Goal: Transaction & Acquisition: Purchase product/service

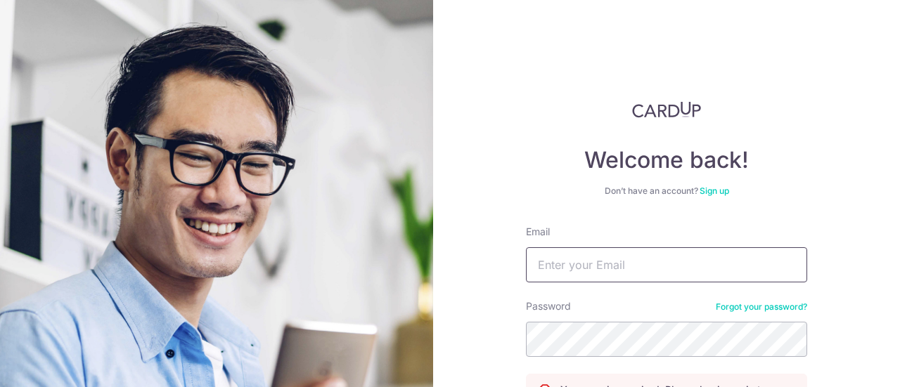
click at [567, 275] on input "Email" at bounding box center [666, 264] width 281 height 35
type input "davidlen03@gmail.com"
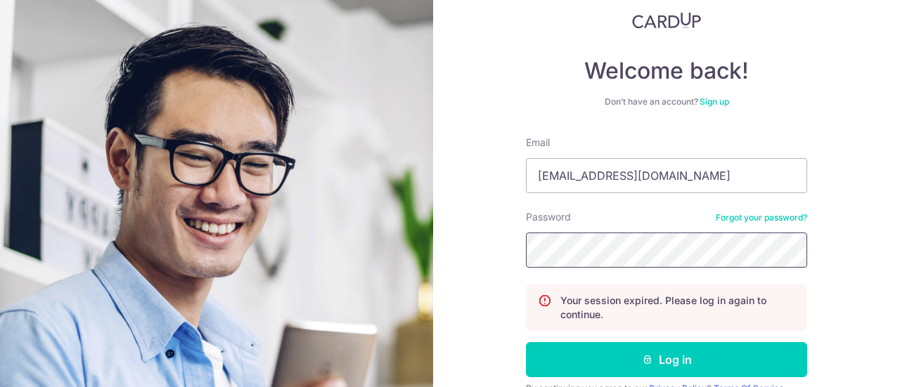
scroll to position [141, 0]
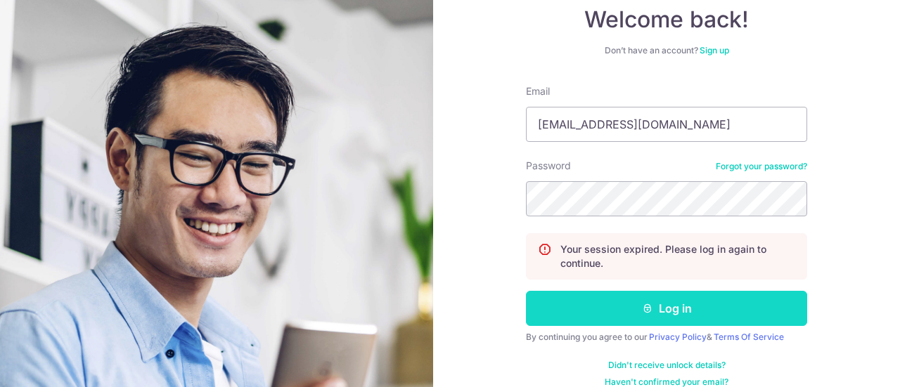
drag, startPoint x: 634, startPoint y: 314, endPoint x: 623, endPoint y: 296, distance: 21.1
click at [635, 314] on button "Log in" at bounding box center [666, 308] width 281 height 35
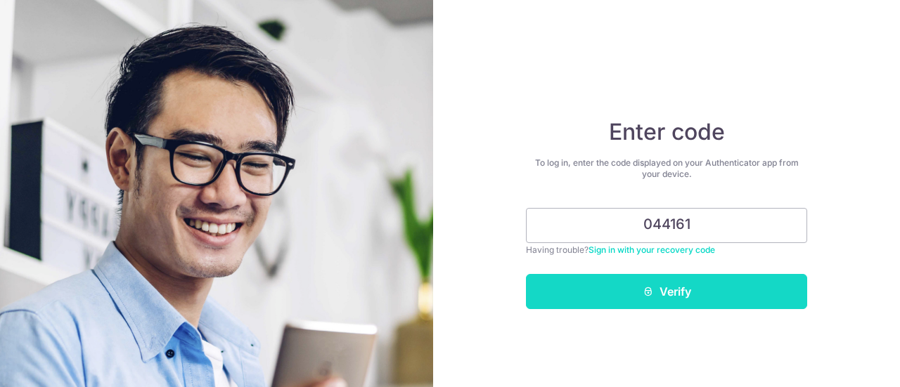
type input "044161"
click at [669, 290] on button "Verify" at bounding box center [666, 291] width 281 height 35
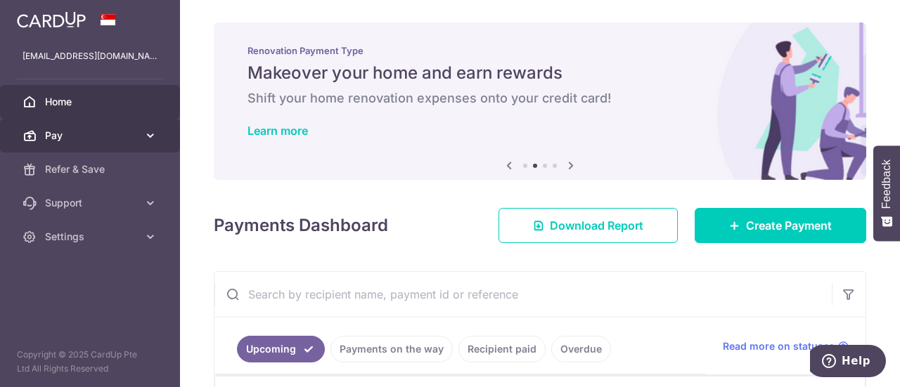
click at [89, 131] on span "Pay" at bounding box center [91, 136] width 93 height 14
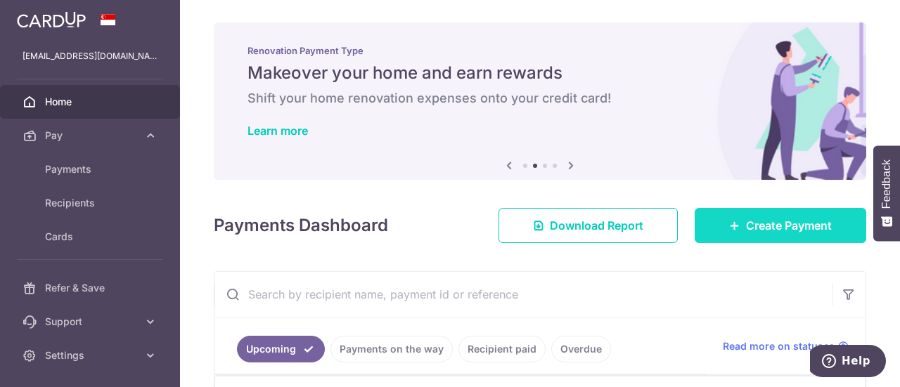
click at [746, 223] on span "Create Payment" at bounding box center [789, 225] width 86 height 17
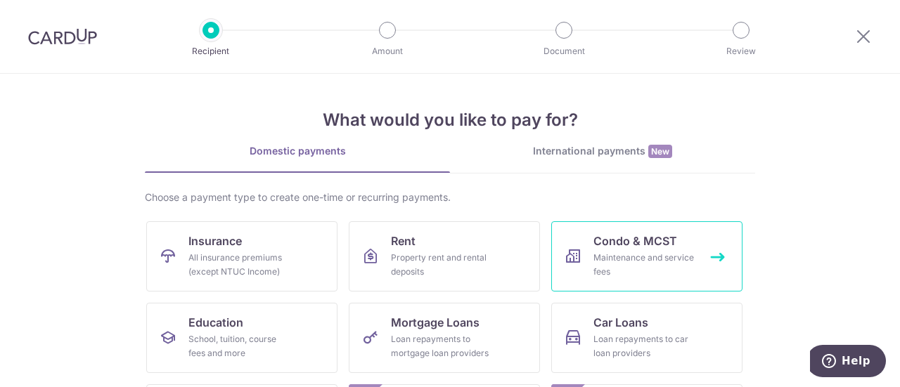
click at [652, 265] on div "Maintenance and service fees" at bounding box center [643, 265] width 101 height 28
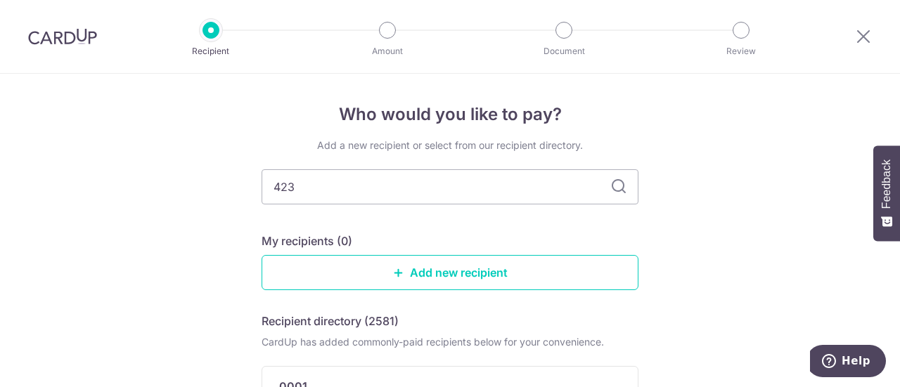
type input "4235"
type input "4253"
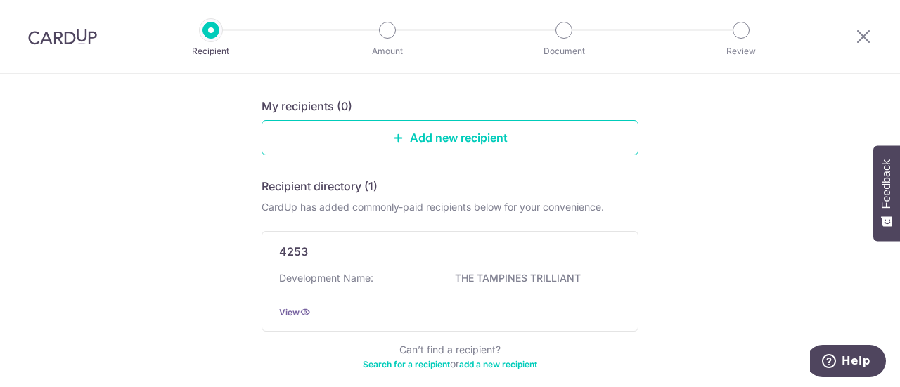
scroll to position [141, 0]
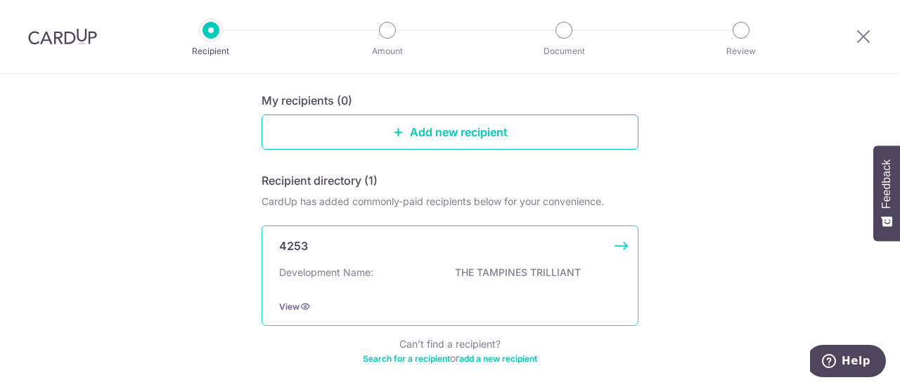
click at [481, 274] on p "THE TAMPINES TRILLIANT" at bounding box center [533, 273] width 157 height 14
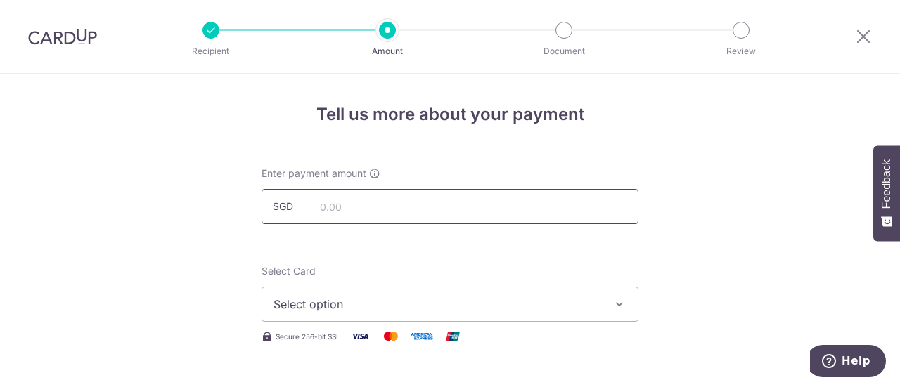
click at [361, 207] on input "text" at bounding box center [449, 206] width 377 height 35
type input "1,167.39"
click at [343, 301] on span "Select option" at bounding box center [437, 304] width 328 height 17
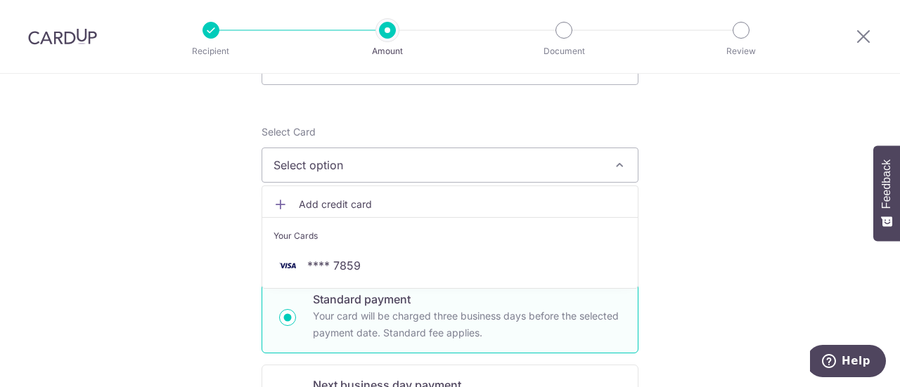
scroll to position [141, 0]
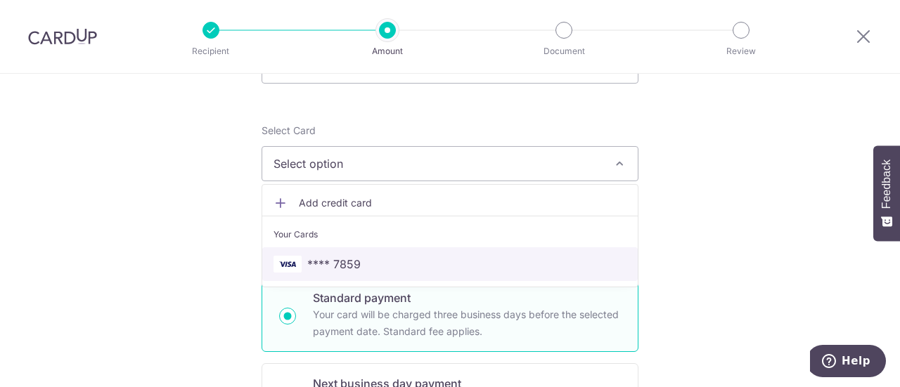
click at [385, 272] on link "**** 7859" at bounding box center [449, 264] width 375 height 34
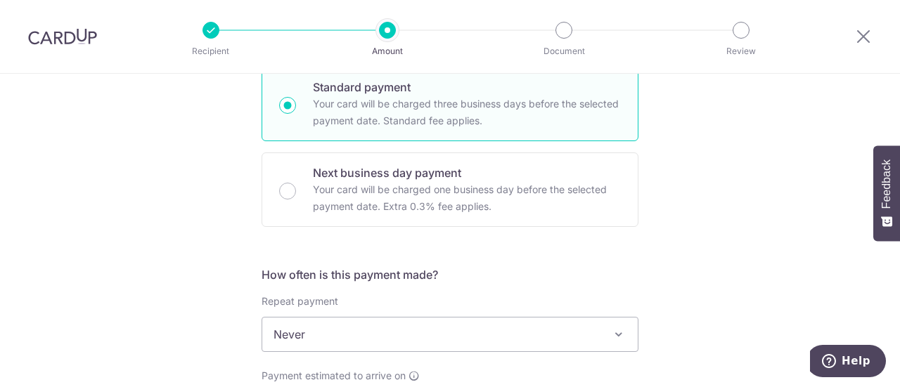
scroll to position [492, 0]
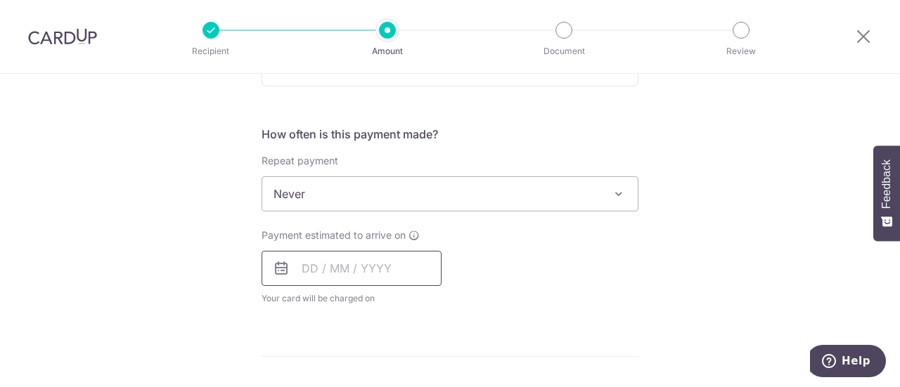
click at [380, 269] on input "text" at bounding box center [351, 268] width 180 height 35
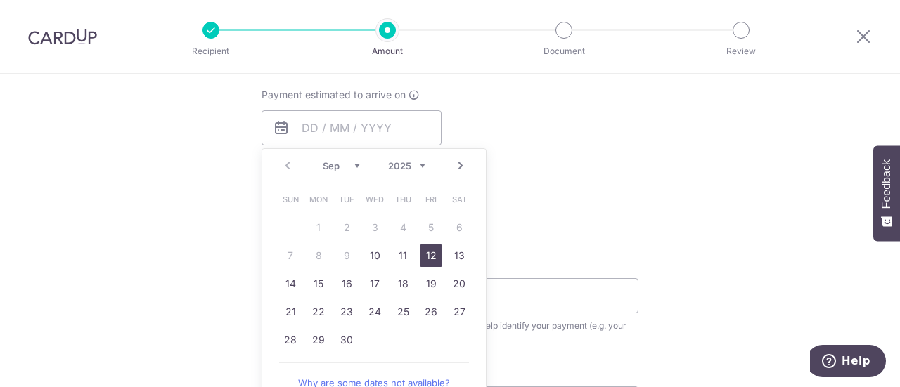
click at [426, 259] on link "12" at bounding box center [431, 256] width 22 height 22
type input "[DATE]"
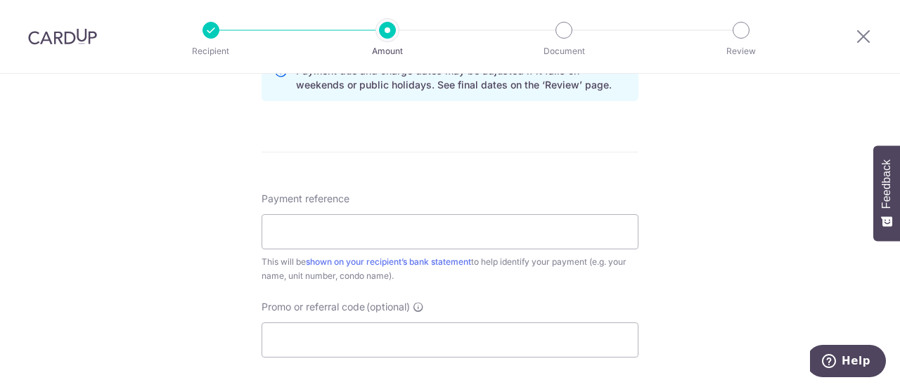
scroll to position [773, 0]
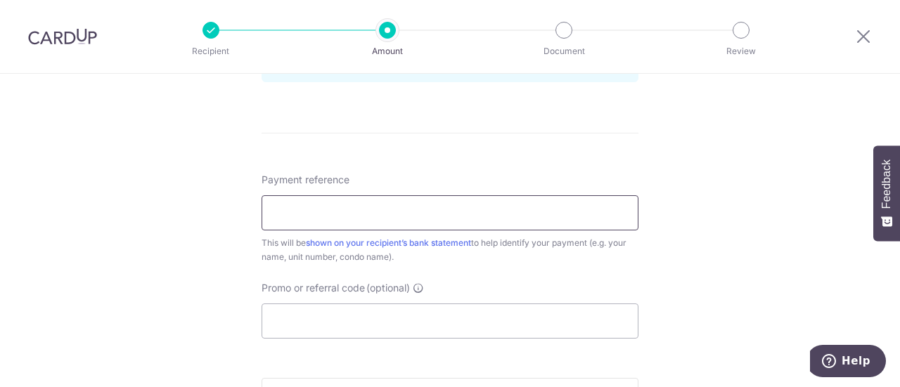
click at [421, 209] on input "Payment reference" at bounding box center [449, 212] width 377 height 35
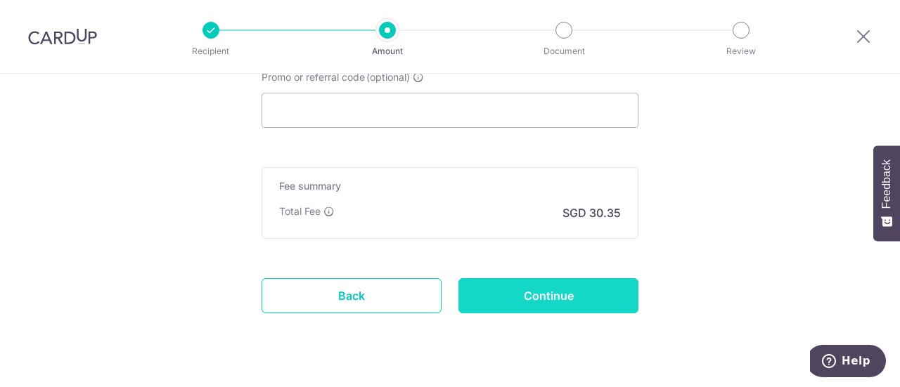
type input "05-34 Block 27 - [PERSON_NAME] [PERSON_NAME]"
click at [524, 296] on input "Continue" at bounding box center [548, 295] width 180 height 35
type input "Create Schedule"
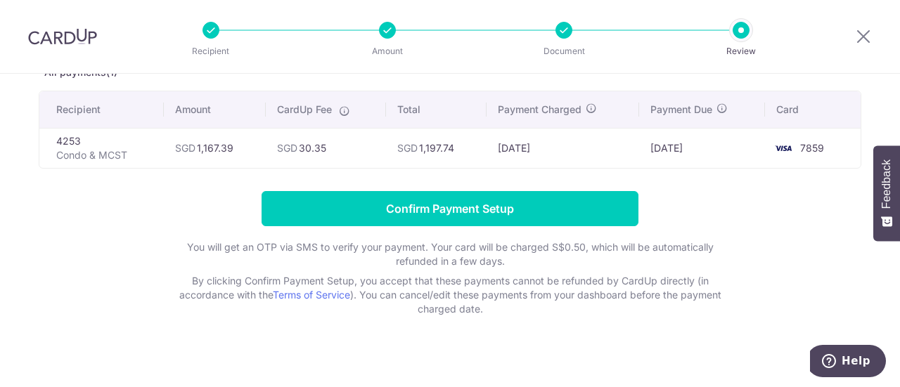
scroll to position [100, 0]
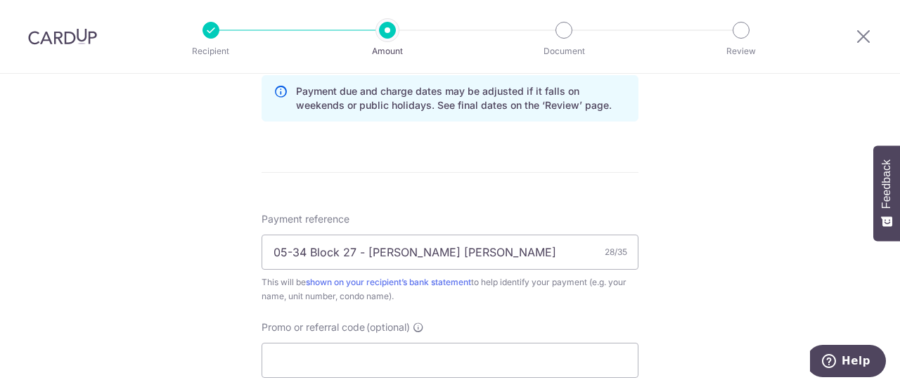
scroll to position [773, 0]
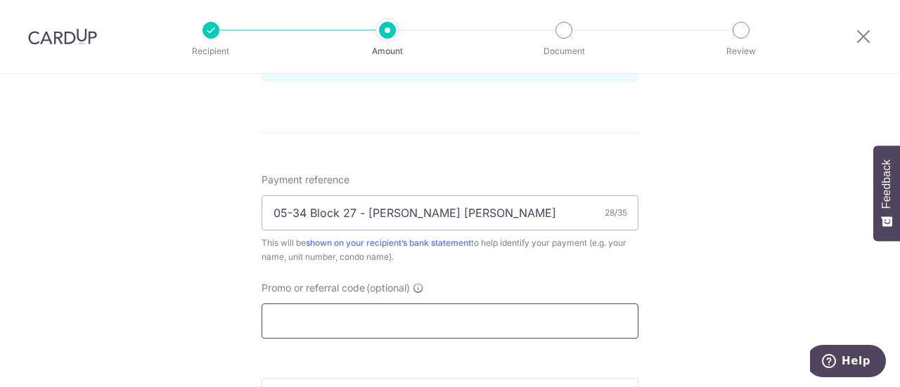
click at [325, 322] on input "Promo or referral code (optional)" at bounding box center [449, 321] width 377 height 35
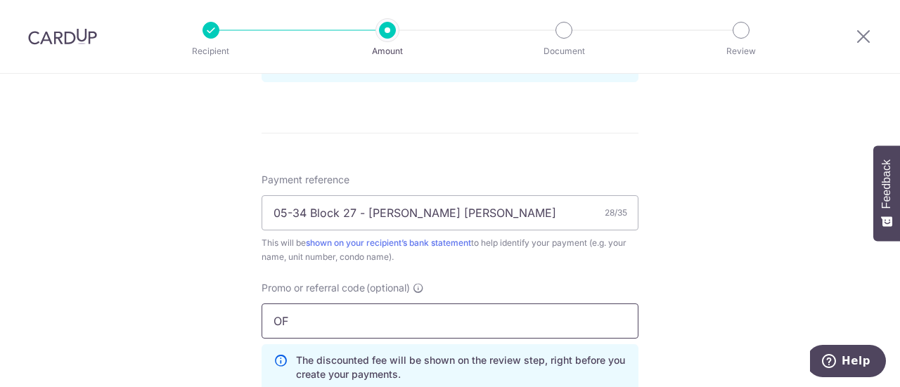
type input "O"
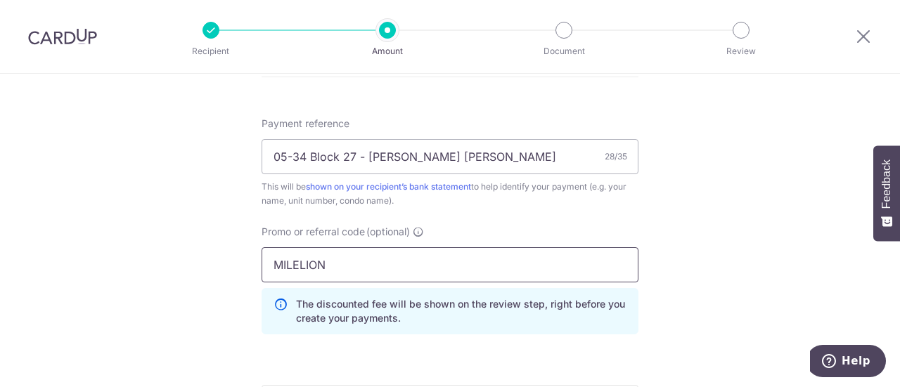
scroll to position [984, 0]
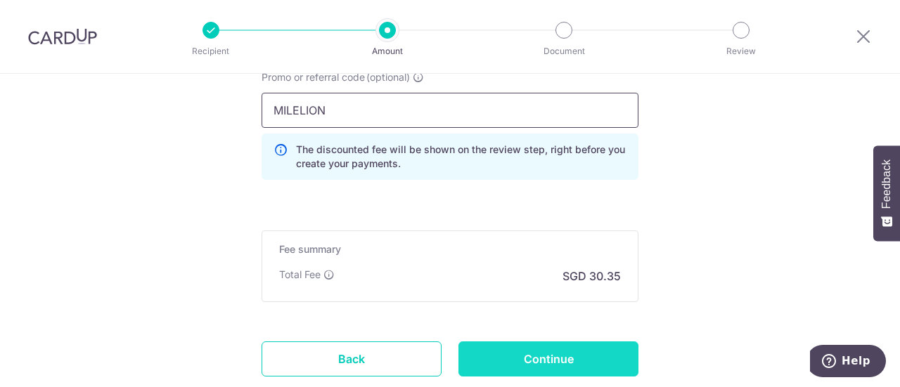
type input "MILELION"
click at [523, 361] on input "Continue" at bounding box center [548, 359] width 180 height 35
type input "Update Schedule"
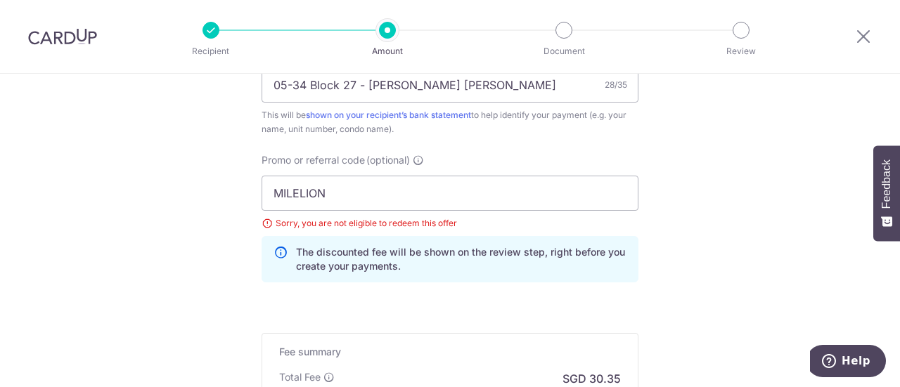
scroll to position [901, 0]
drag, startPoint x: 354, startPoint y: 190, endPoint x: 242, endPoint y: 200, distance: 112.2
type input "OFF225"
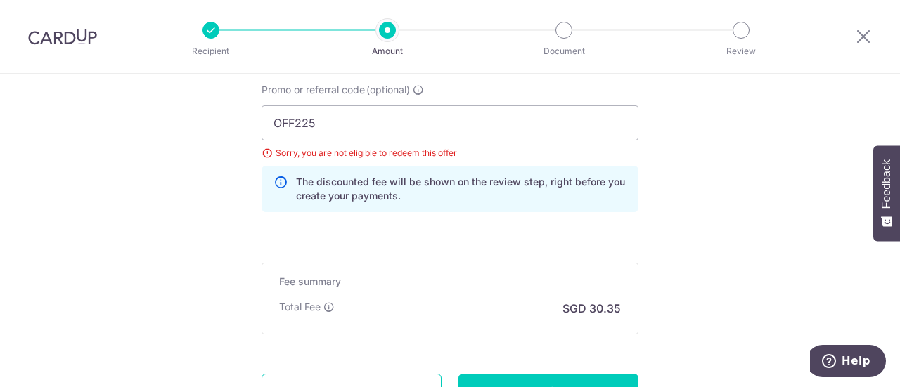
scroll to position [1042, 0]
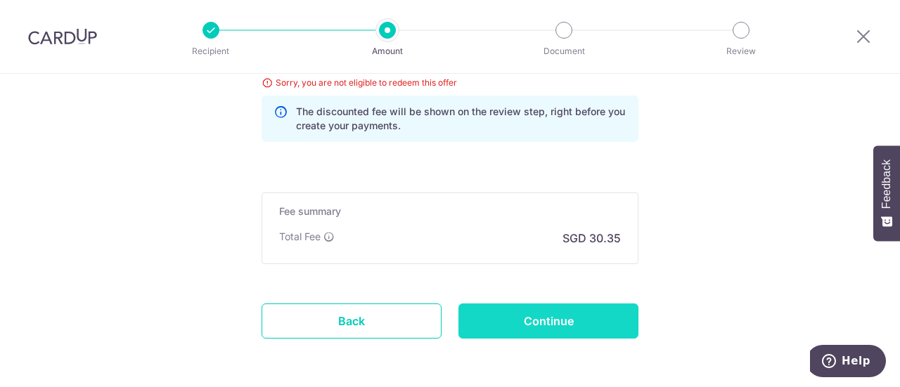
click at [502, 315] on input "Continue" at bounding box center [548, 321] width 180 height 35
type input "Update Schedule"
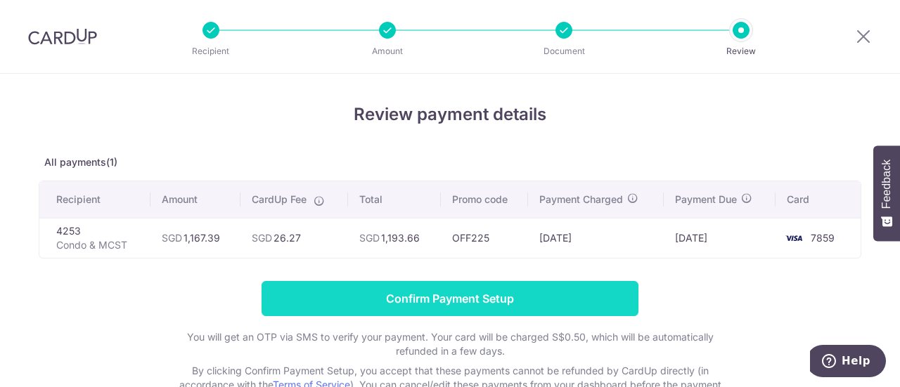
click at [420, 292] on input "Confirm Payment Setup" at bounding box center [449, 298] width 377 height 35
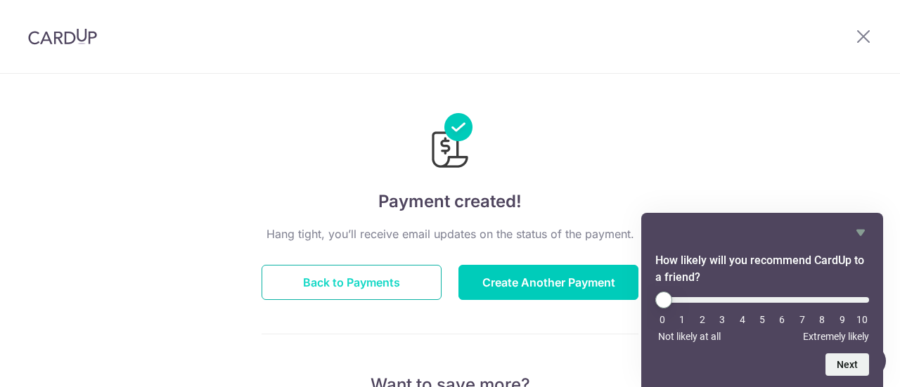
click at [363, 283] on button "Back to Payments" at bounding box center [351, 282] width 180 height 35
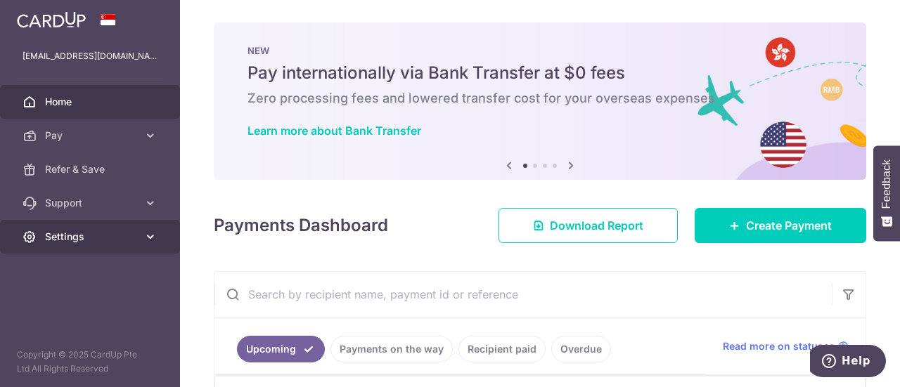
click at [91, 239] on span "Settings" at bounding box center [91, 237] width 93 height 14
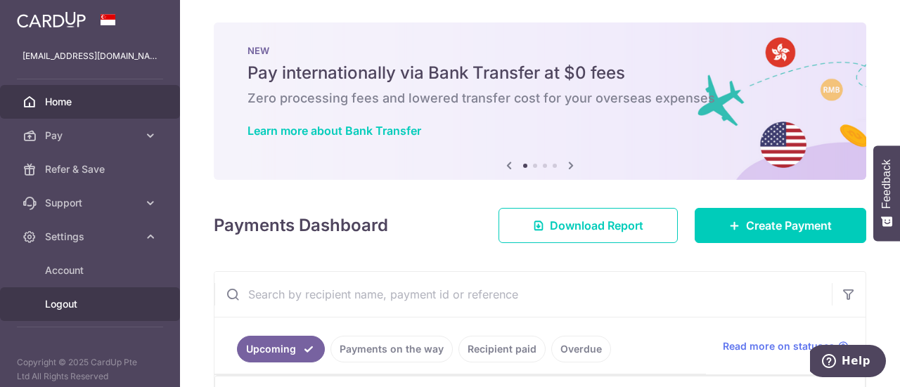
click at [51, 304] on span "Logout" at bounding box center [91, 304] width 93 height 14
